Goal: Obtain resource: Obtain resource

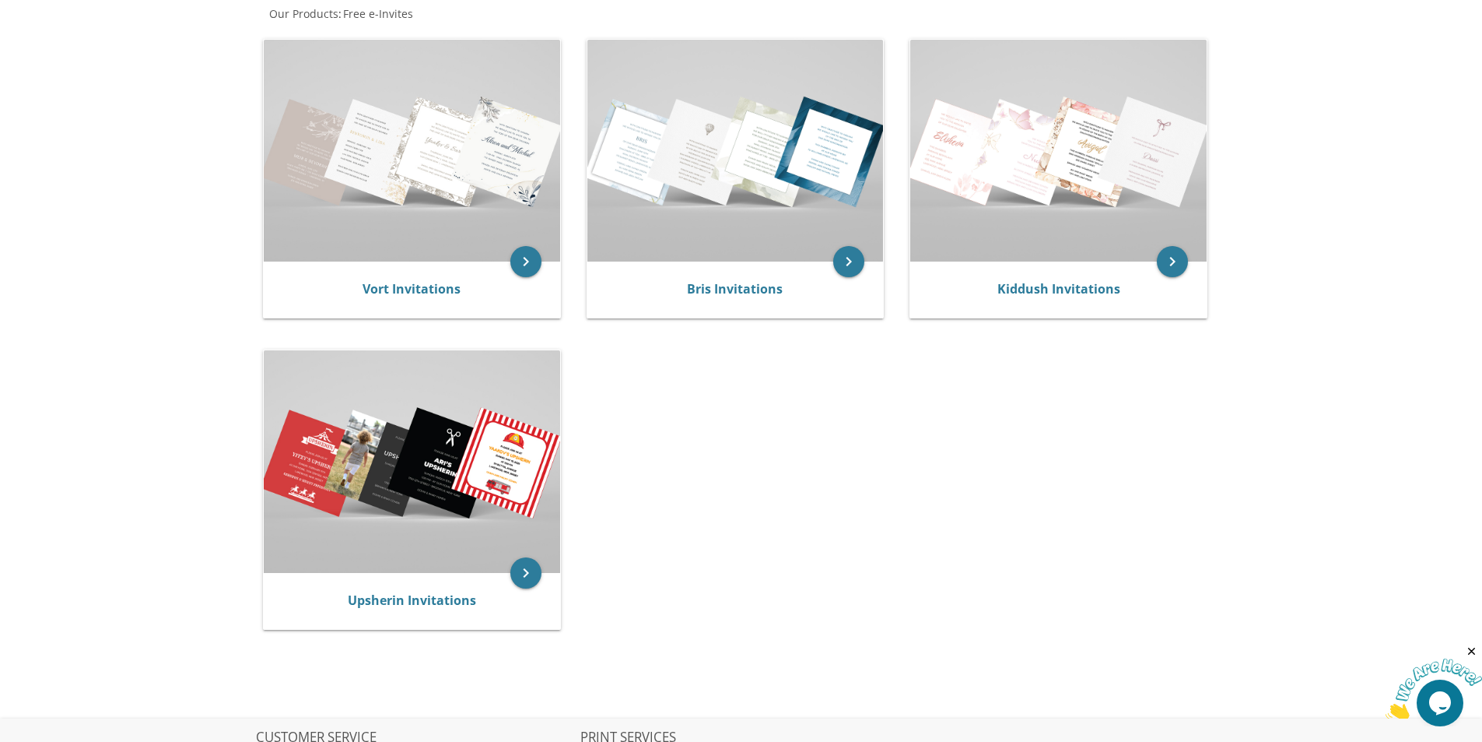
scroll to position [311, 0]
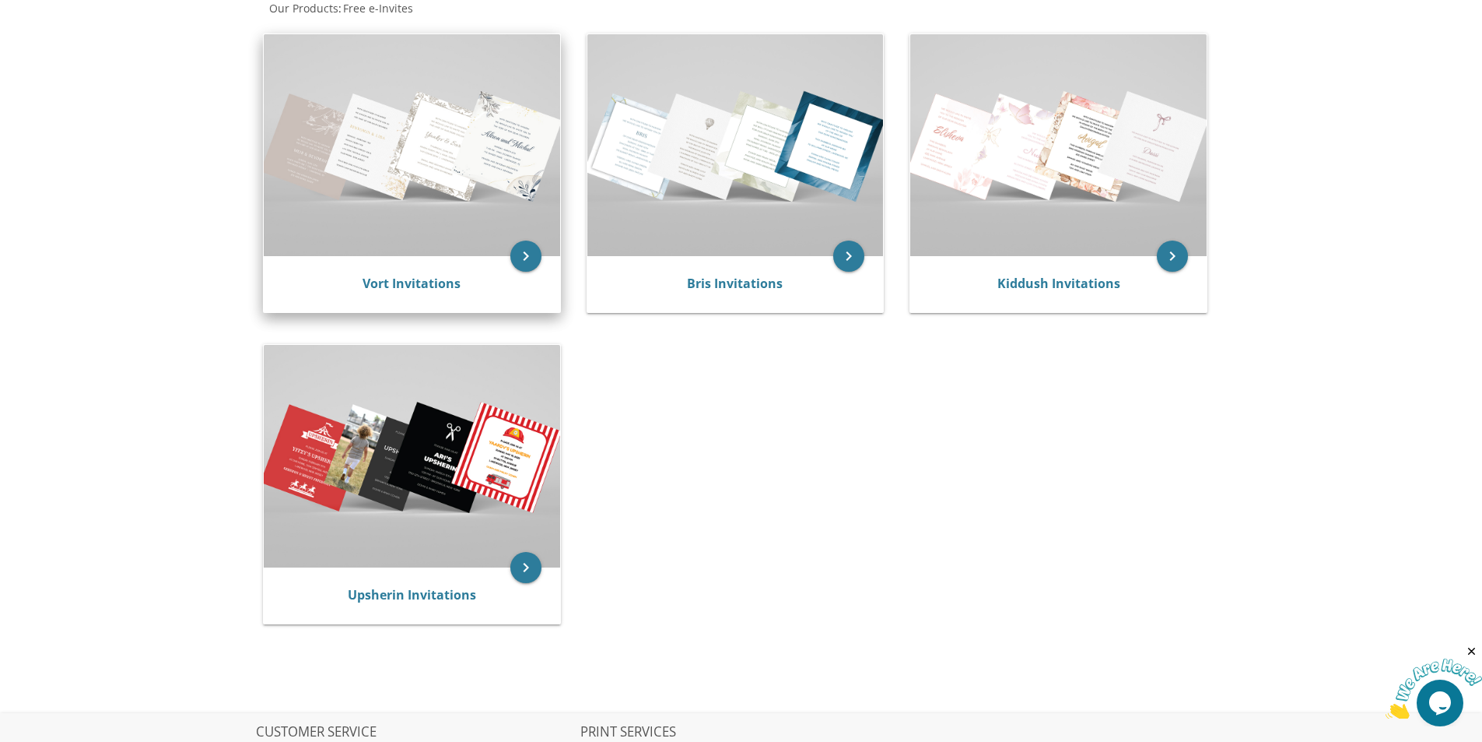
click at [440, 168] on img at bounding box center [412, 145] width 296 height 222
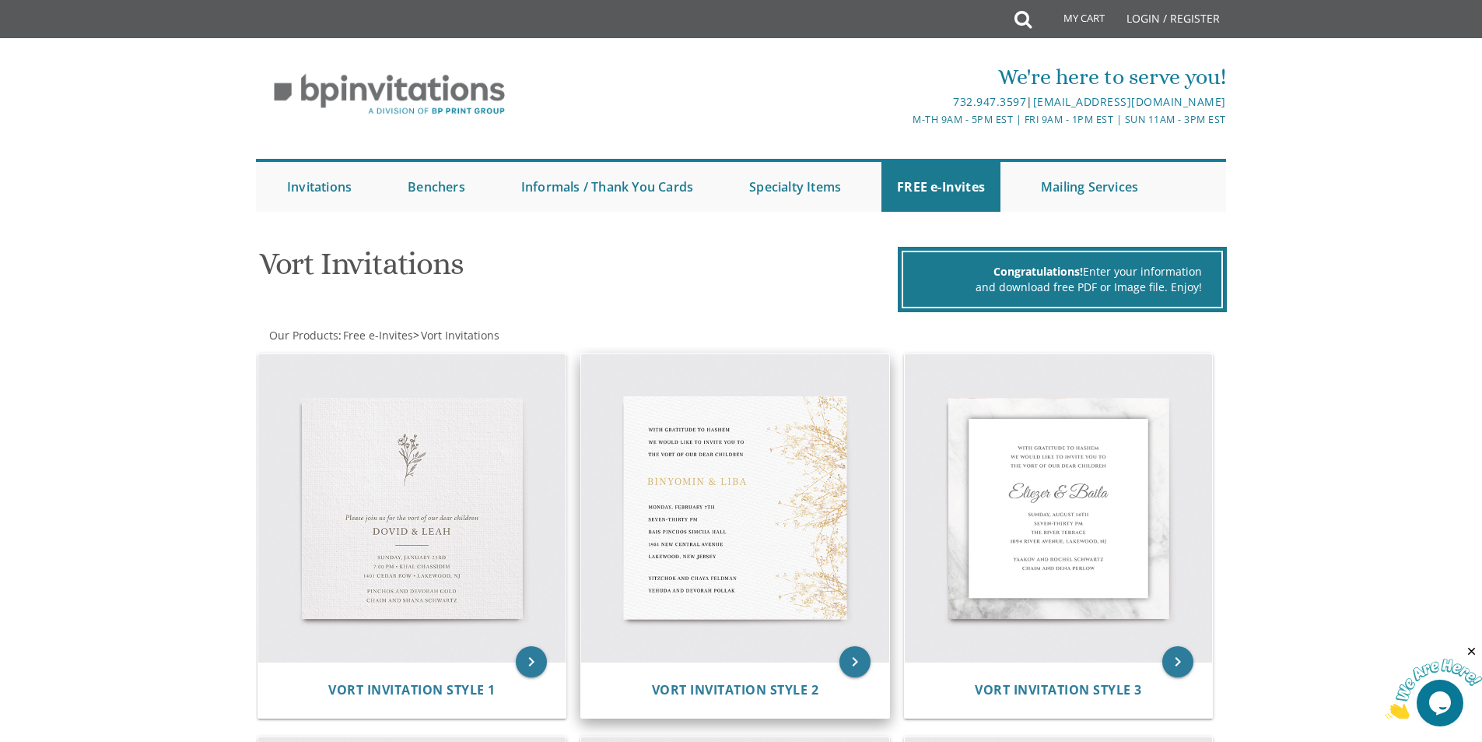
click at [758, 536] on img at bounding box center [735, 508] width 308 height 308
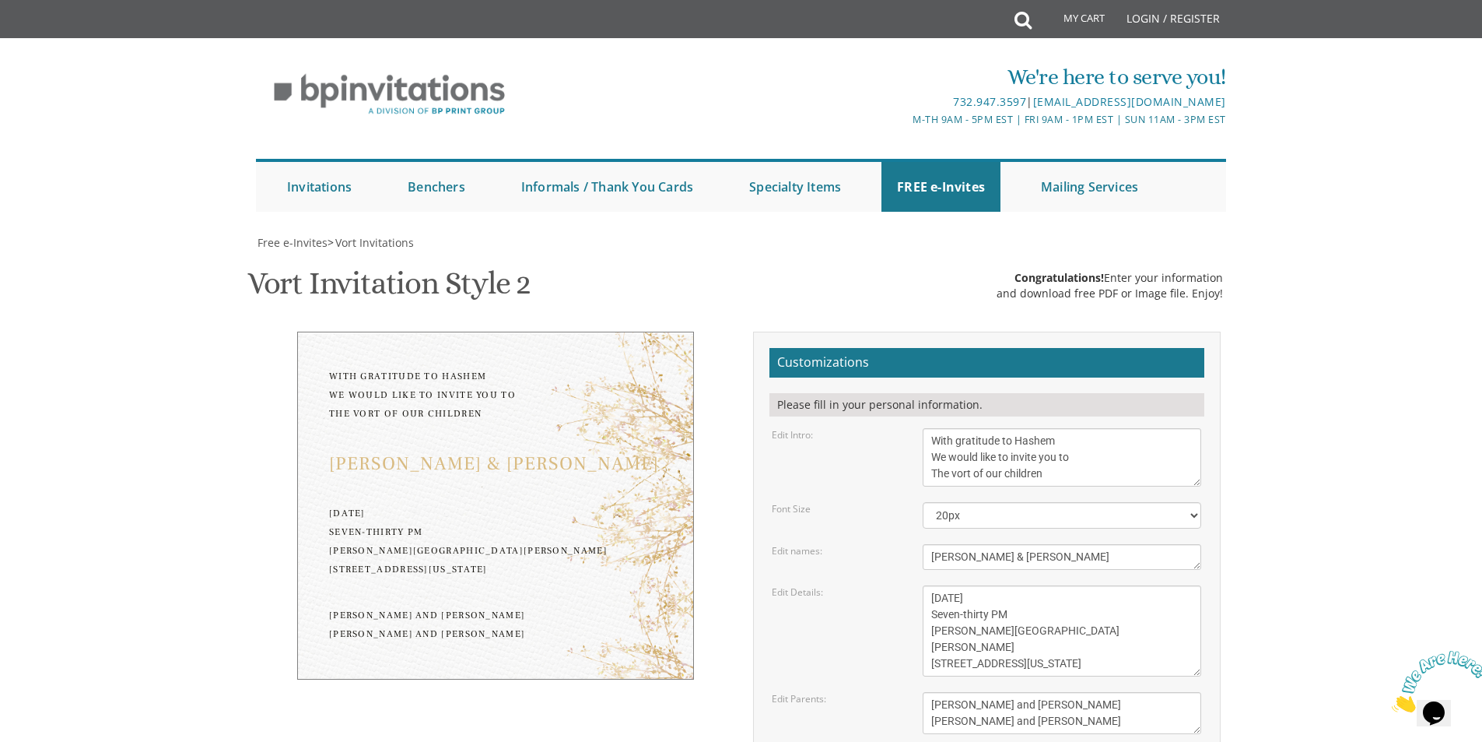
scroll to position [156, 0]
drag, startPoint x: 1050, startPoint y: 321, endPoint x: 931, endPoint y: 328, distance: 119.3
click at [924, 428] on textarea "With gratitude to Hashem We would like to invite you to The vort of our children" at bounding box center [1062, 457] width 279 height 58
drag, startPoint x: 949, startPoint y: 301, endPoint x: 932, endPoint y: 301, distance: 16.3
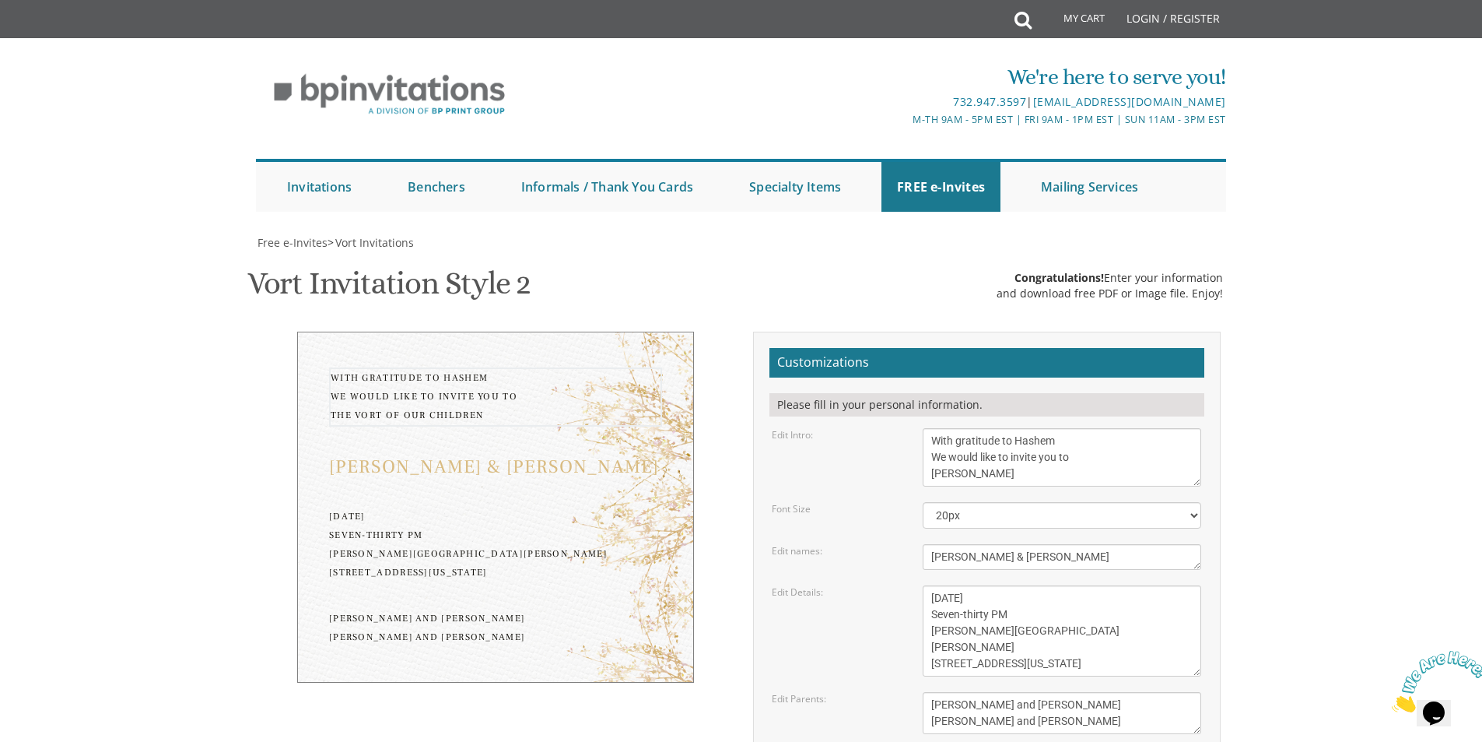
click at [932, 428] on textarea "With gratitude to Hashem We would like to invite you to The vort of our children" at bounding box center [1062, 457] width 279 height 58
click at [1072, 428] on textarea "With gratitude to Hashem We would like to invite you to The vort of our children" at bounding box center [1062, 457] width 279 height 58
click at [1015, 428] on textarea "With gratitude to Hashem We would like to invite you to The vort of our children" at bounding box center [1062, 457] width 279 height 58
type textarea "With gratitude to Hashem I would like to invite you to the Sheva Brochos of my …"
drag, startPoint x: 1027, startPoint y: 402, endPoint x: 920, endPoint y: 408, distance: 107.5
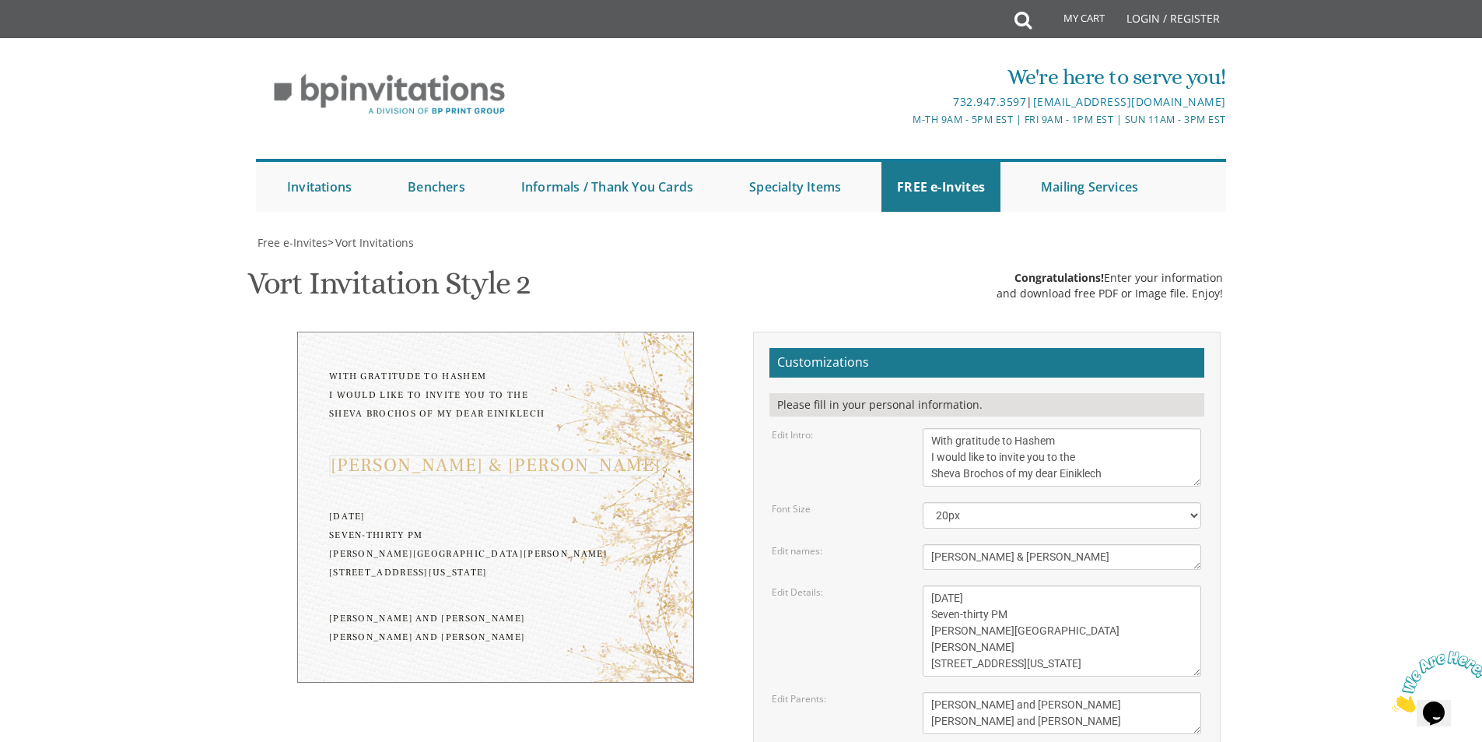
click at [924, 544] on textarea "Binyomin & Liba" at bounding box center [1062, 557] width 279 height 26
type textarea "Avrumi & Chaya"
drag, startPoint x: 1039, startPoint y: 441, endPoint x: 911, endPoint y: 439, distance: 127.6
click at [911, 585] on div "Monday, February 7th Seven-thirty PM Bais Pinchos Simcha Hall 1951 New Central …" at bounding box center [1062, 630] width 302 height 91
drag, startPoint x: 1065, startPoint y: 489, endPoint x: 931, endPoint y: 485, distance: 134.7
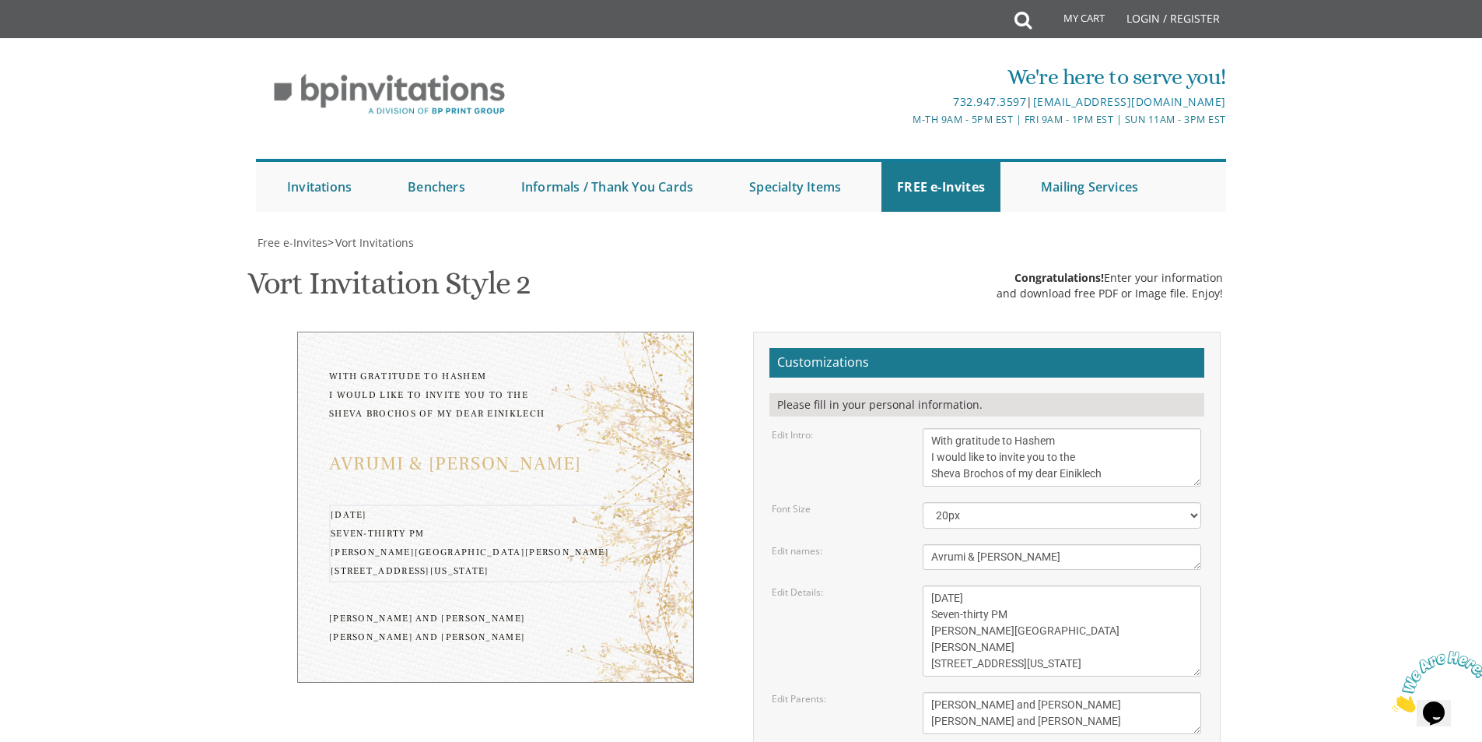
click at [932, 585] on textarea "Monday, February 7th Seven-thirty PM Bais Pinchos Simcha Hall 1951 New Central …" at bounding box center [1062, 630] width 279 height 91
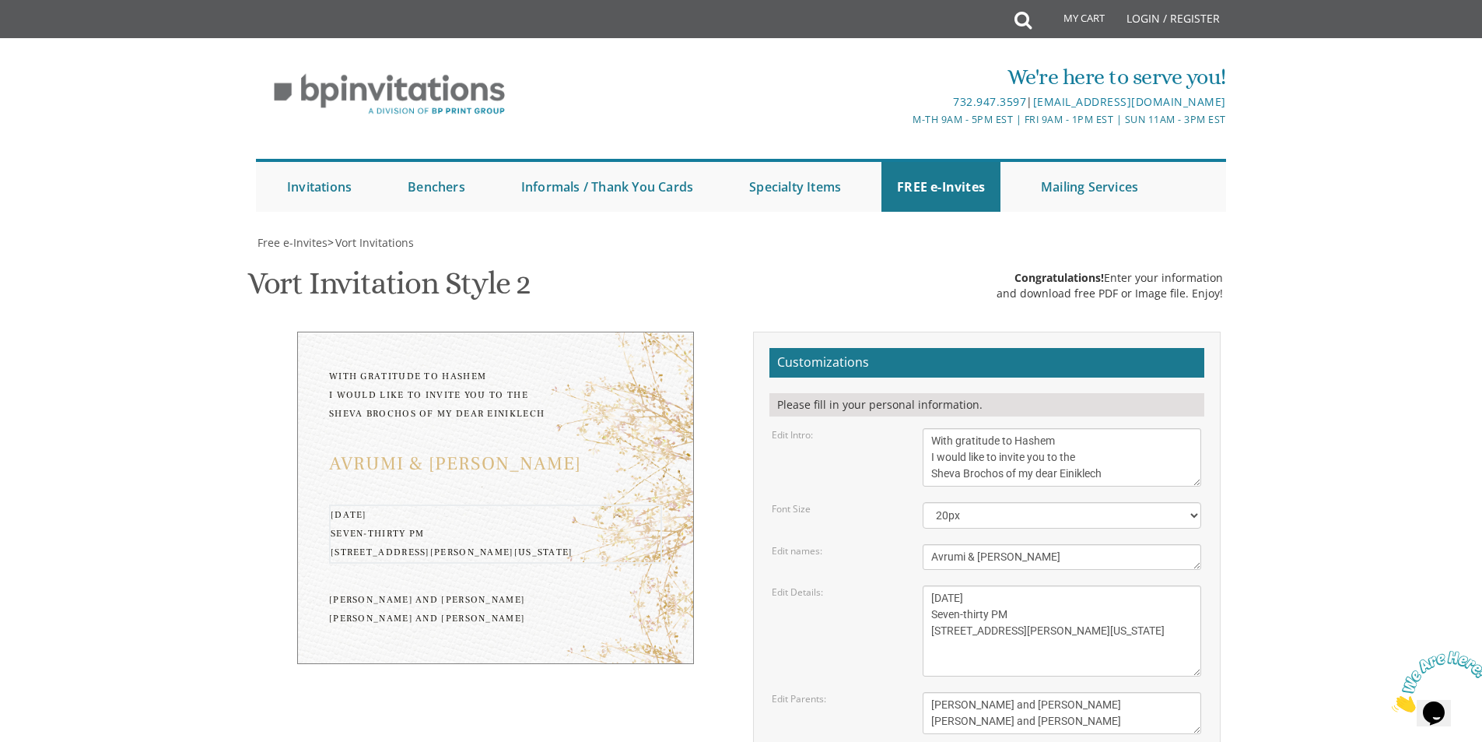
click at [1053, 585] on textarea "Monday, February 7th Seven-thirty PM Bais Pinchos Simcha Hall 1951 New Central …" at bounding box center [1062, 630] width 279 height 91
type textarea "Thursday , September 11 Seven-thirty PM 179 East Kennedy Blvd Lakewood, New Jer…"
drag, startPoint x: 1079, startPoint y: 565, endPoint x: 925, endPoint y: 544, distance: 154.7
click at [925, 692] on textarea "Yitzchok and Chaya Feldman Yehuda and Devorah Pollak" at bounding box center [1062, 713] width 279 height 42
type textarea "M"
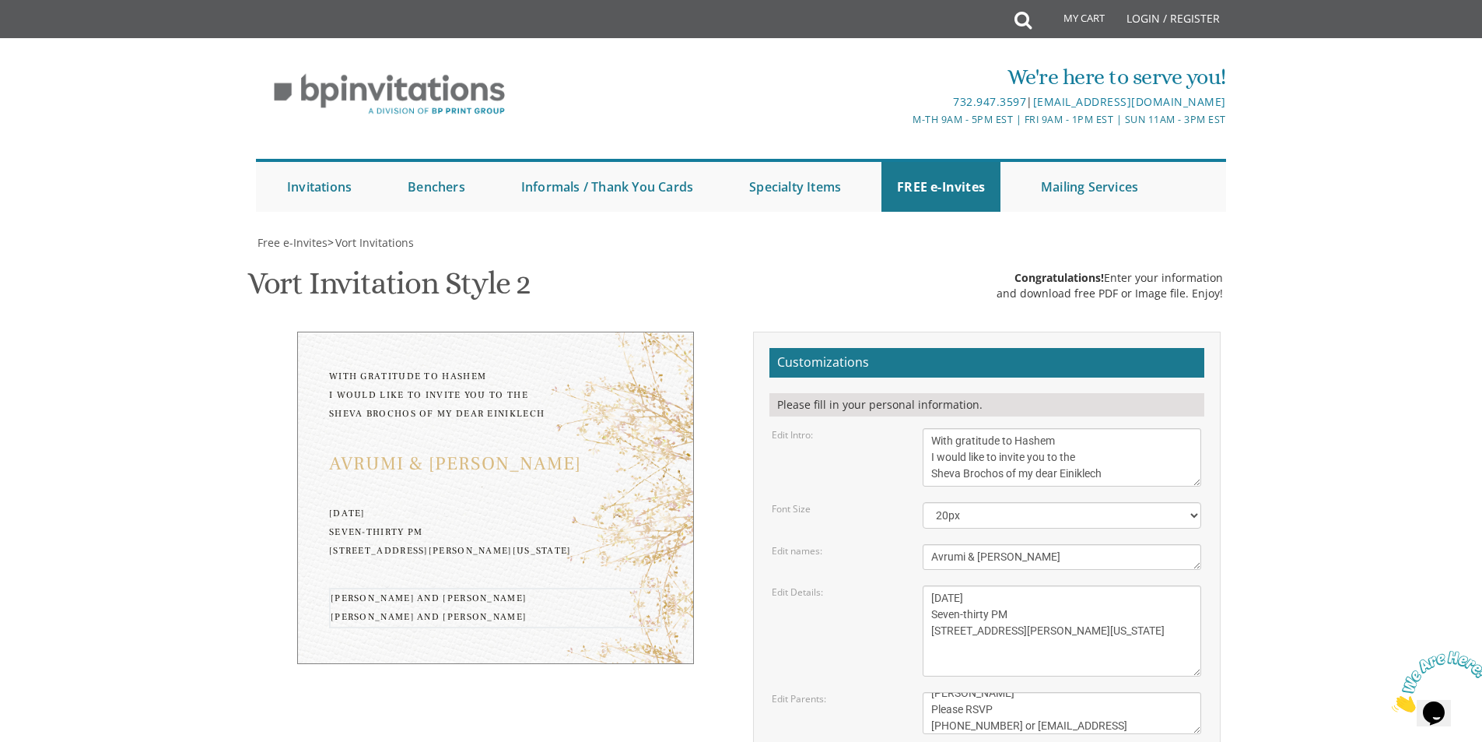
scroll to position [28, 0]
type textarea "Bubby Szydlo Please RSVP +61419506883 or Szydlofamily@gmail.com Looking Forward…"
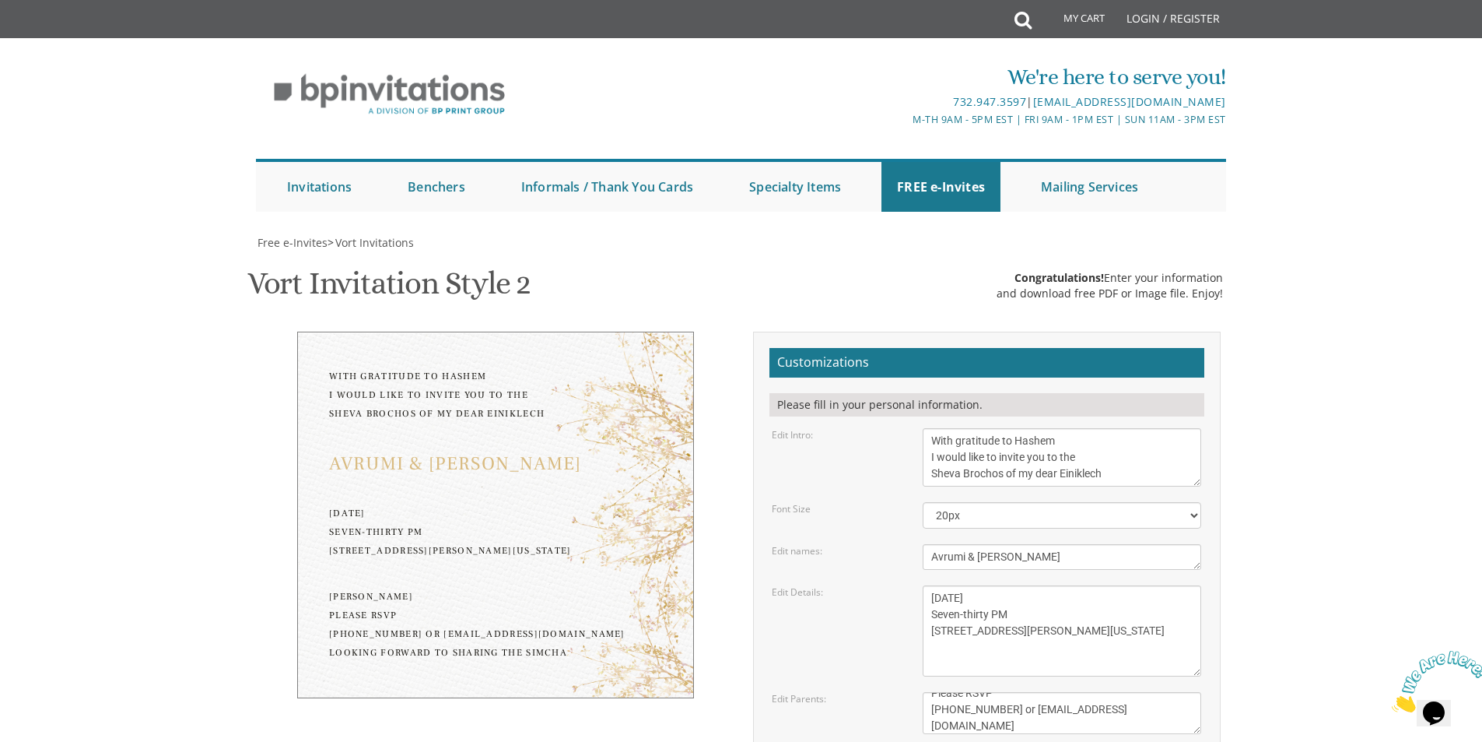
scroll to position [156, 0]
type input "yszydlo@gmail.com"
click at [932, 585] on textarea "Monday, February 7th Seven-thirty PM Bais Pinchos Simcha Hall 1951 New Central …" at bounding box center [1062, 630] width 279 height 91
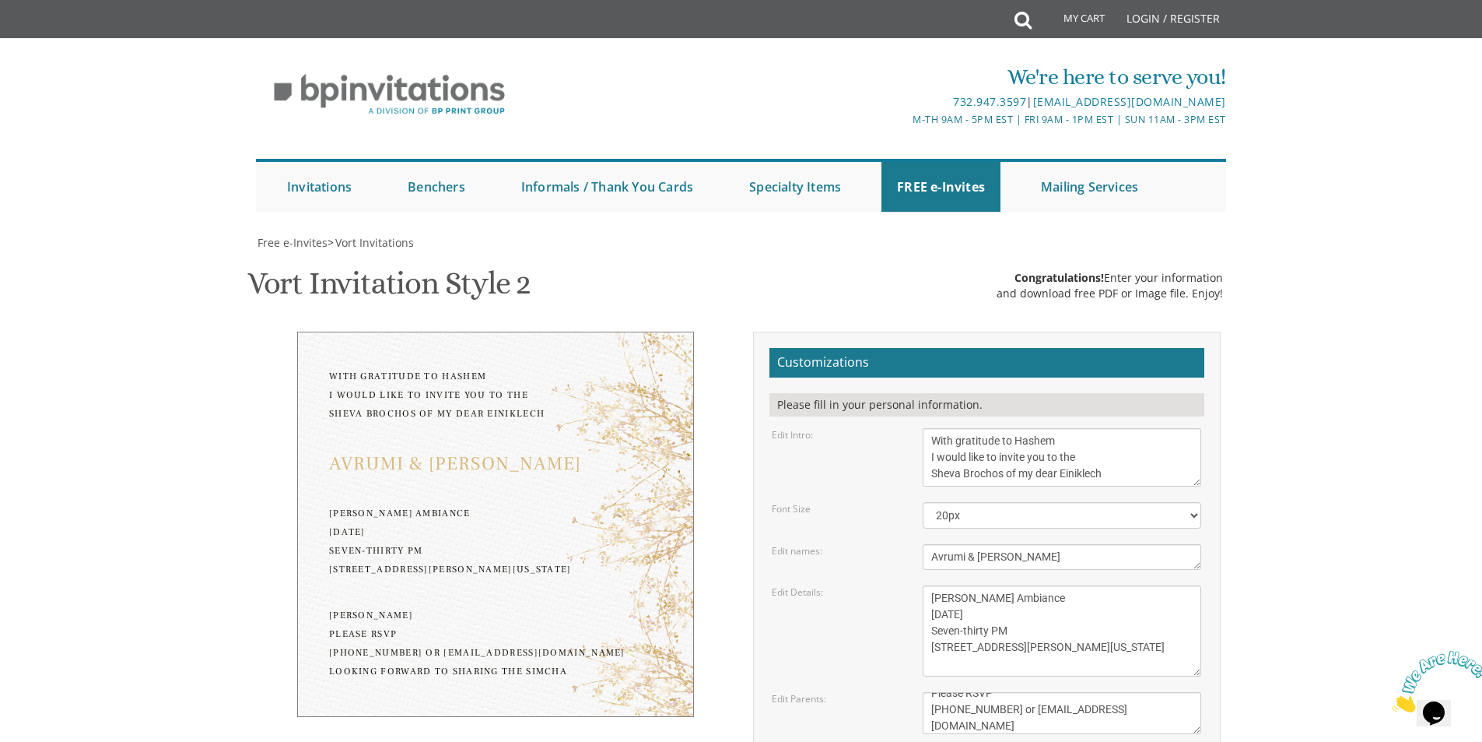
drag, startPoint x: 1014, startPoint y: 338, endPoint x: 933, endPoint y: 331, distance: 81.3
click at [933, 585] on textarea "Monday, February 7th Seven-thirty PM Bais Pinchos Simcha Hall 1951 New Central …" at bounding box center [1062, 630] width 279 height 91
click at [931, 585] on textarea "Monday, February 7th Seven-thirty PM Bais Pinchos Simcha Hall 1951 New Central …" at bounding box center [1062, 630] width 279 height 91
click at [1015, 585] on textarea "Monday, February 7th Seven-thirty PM Bais Pinchos Simcha Hall 1951 New Central …" at bounding box center [1062, 630] width 279 height 91
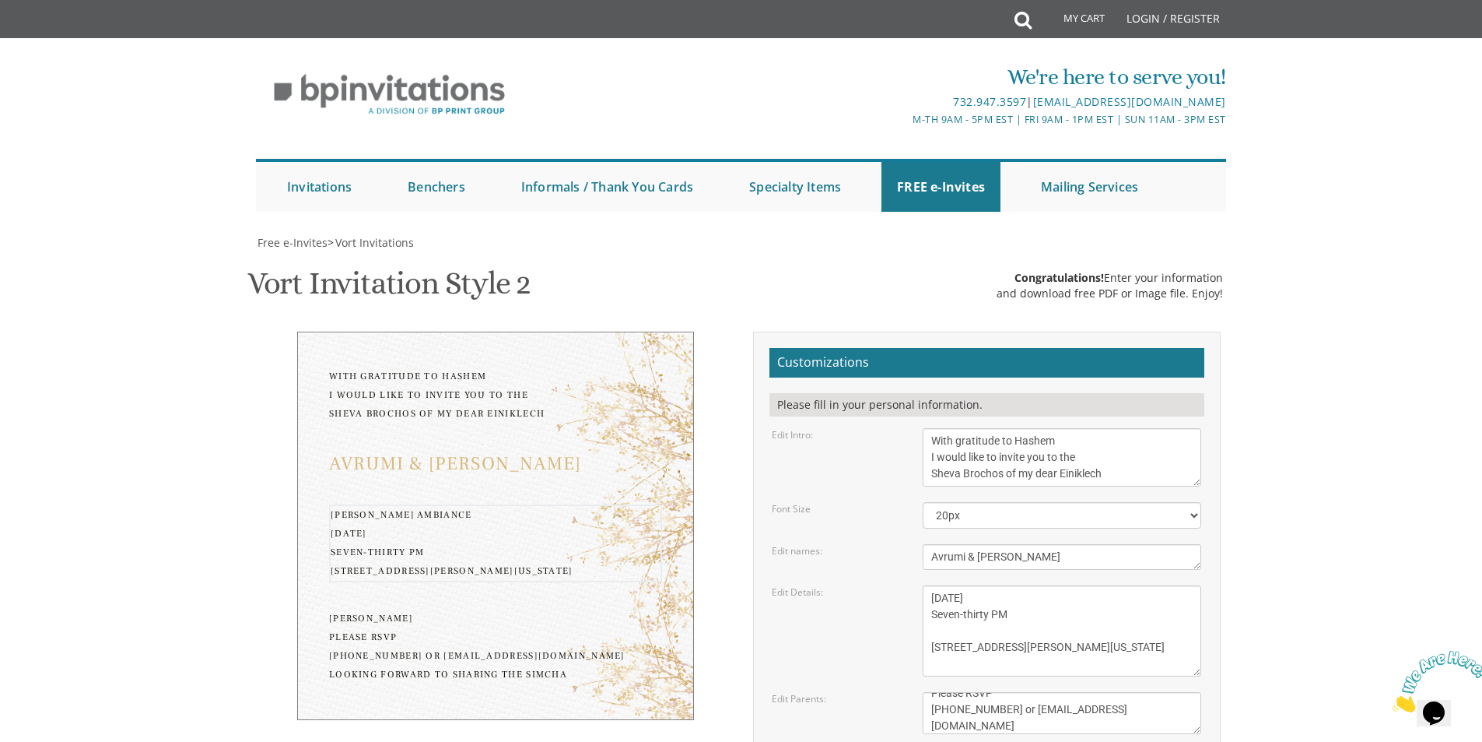
paste textarea "Glatt Ambiance"
type textarea "Thursday , September 11 Seven-thirty PM Glatt Ambiance 179 East Kennedy Blvd La…"
